Goal: Transaction & Acquisition: Purchase product/service

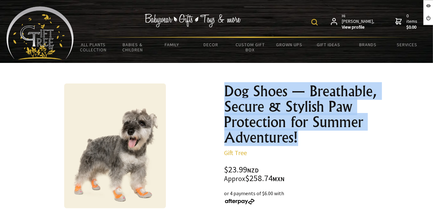
drag, startPoint x: 226, startPoint y: 91, endPoint x: 300, endPoint y: 139, distance: 88.6
click at [300, 139] on h1 "Dog Shoes — Breathable, Secure & Stylish Paw Protection for Summer Adventures!" at bounding box center [317, 114] width 187 height 62
drag, startPoint x: 300, startPoint y: 139, endPoint x: 291, endPoint y: 138, distance: 9.8
copy h1 "Dog Shoes — Breathable, Secure & Stylish Paw Protection for Summer Adventures!"
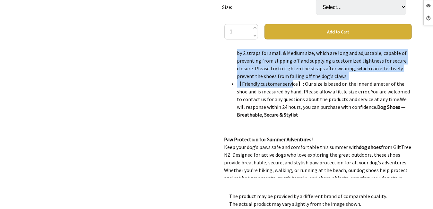
scroll to position [1077, 0]
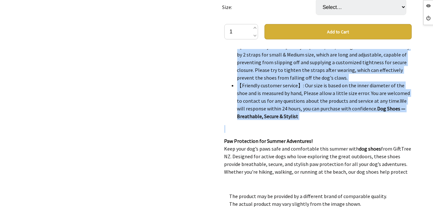
drag, startPoint x: 224, startPoint y: 85, endPoint x: 347, endPoint y: 90, distance: 123.3
click at [347, 90] on div "DescriptionMaterialClothProduct AttributesOrdinaryPackage Size200*200*100(mm) P…" at bounding box center [317, 113] width 187 height 128
drag, startPoint x: 347, startPoint y: 90, endPoint x: 340, endPoint y: 84, distance: 8.9
copy div "LoremipsumdOlorsitaMetcoNsectet AdipiscingElitseddOeiusmo Temp446*193*709(in) U…"
click at [250, 82] on li "【Friendly customer service】: Our size is based on the inner diameter of the sho…" at bounding box center [324, 101] width 175 height 39
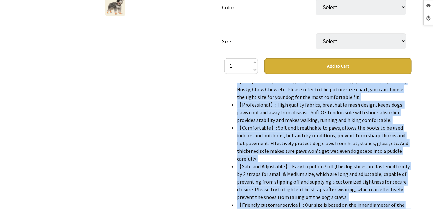
scroll to position [1102, 0]
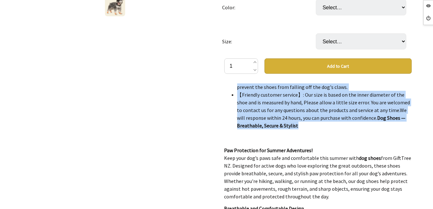
drag, startPoint x: 224, startPoint y: 87, endPoint x: 357, endPoint y: 98, distance: 133.3
click at [357, 98] on div "DescriptionMaterialClothProduct AttributesOrdinaryPackage Size200*200*100(mm) P…" at bounding box center [317, 147] width 187 height 128
drag, startPoint x: 357, startPoint y: 98, endPoint x: 341, endPoint y: 96, distance: 16.2
copy div "LoremipsumdOlorsitaMetcoNsectet AdipiscingElitseddOeiusmo Temp446*193*709(in) U…"
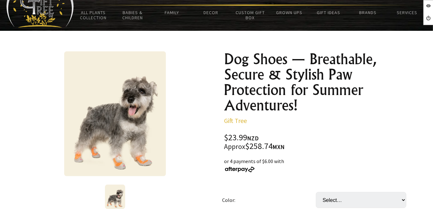
scroll to position [0, 0]
